Goal: Task Accomplishment & Management: Use online tool/utility

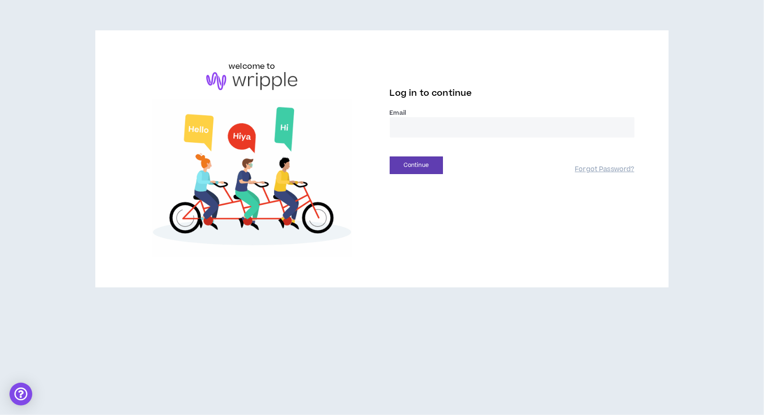
click at [422, 120] on input "email" at bounding box center [512, 127] width 245 height 20
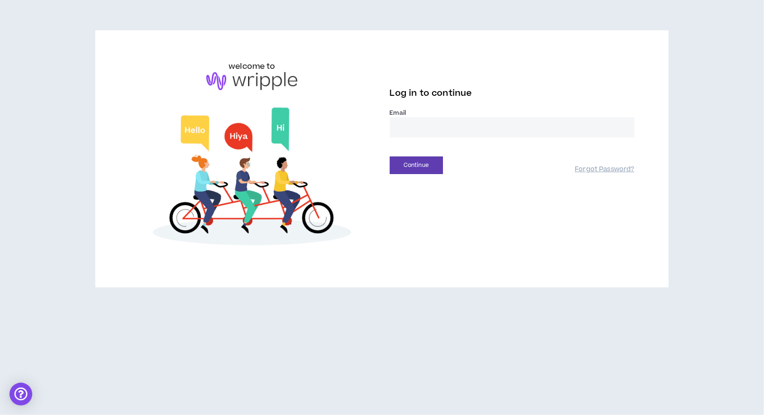
type input "**********"
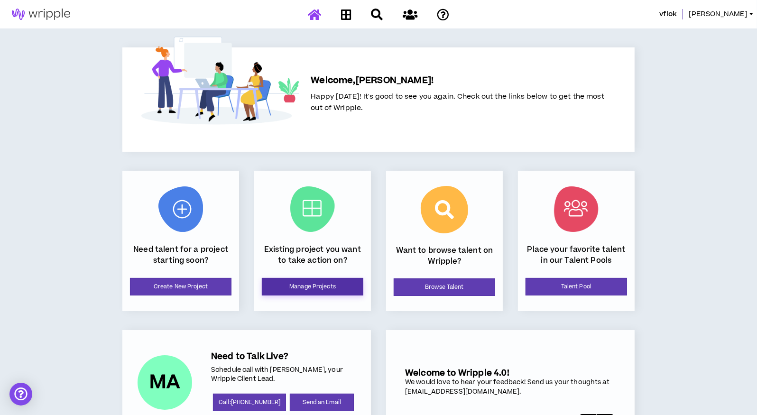
click at [320, 281] on link "Manage Projects" at bounding box center [312, 287] width 101 height 18
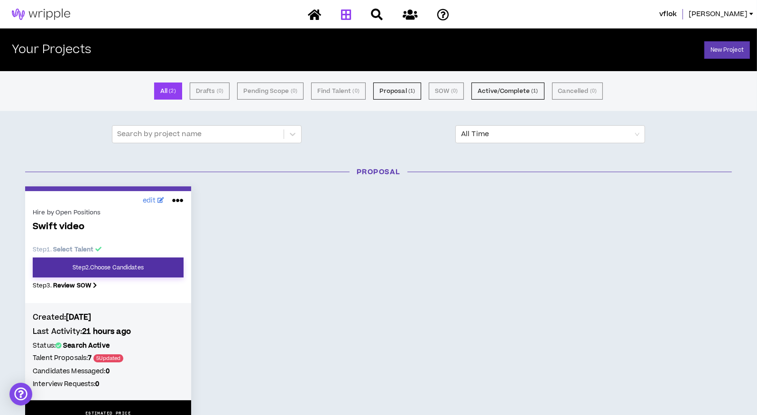
click at [112, 264] on link "Step 2 . Choose Candidates" at bounding box center [108, 267] width 151 height 20
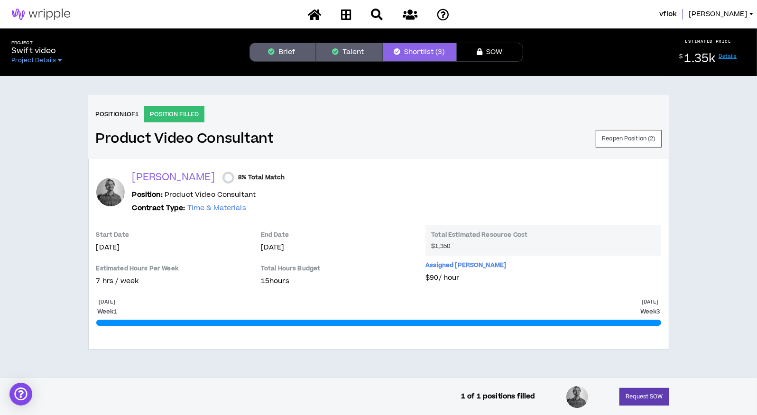
click at [577, 151] on div "Position 1 of 1 POSITION FILLED Product Video Consultant Reopen Position ( 2 )" at bounding box center [378, 127] width 581 height 64
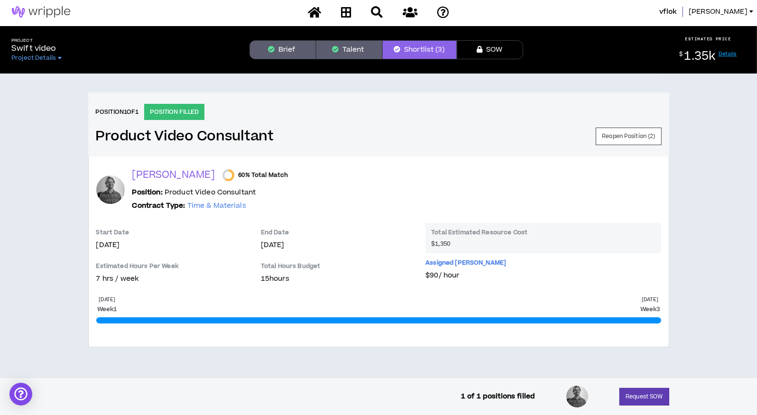
click at [282, 49] on button "Brief" at bounding box center [282, 49] width 66 height 19
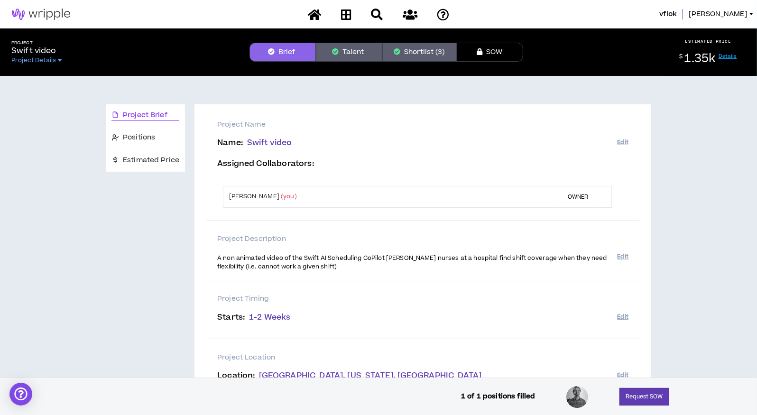
click at [429, 50] on button "Shortlist (3)" at bounding box center [419, 52] width 74 height 19
